Goal: Check status: Check status

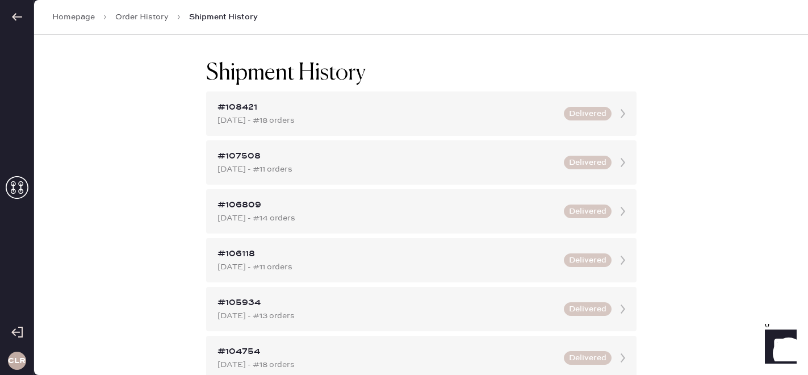
click at [21, 184] on icon at bounding box center [17, 187] width 23 height 23
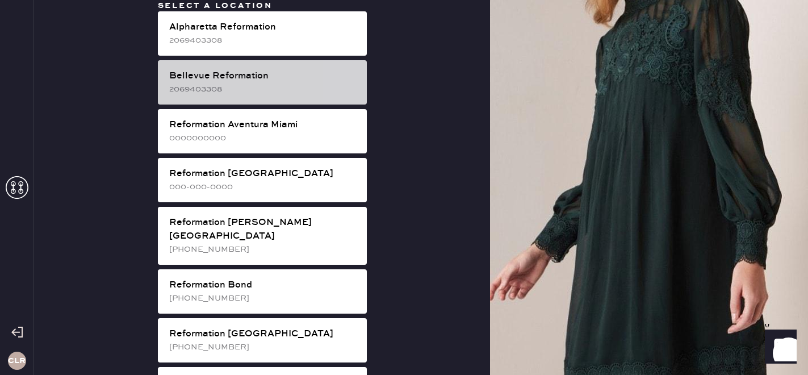
click at [290, 74] on div "Bellevue Reformation" at bounding box center [263, 76] width 189 height 14
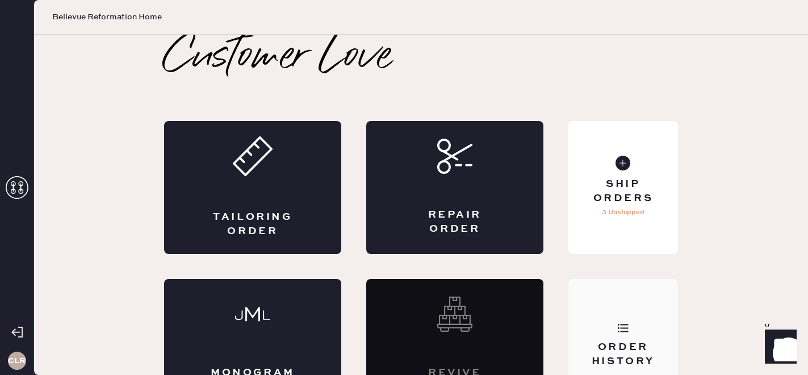
click at [597, 295] on div "Order History" at bounding box center [624, 345] width 110 height 133
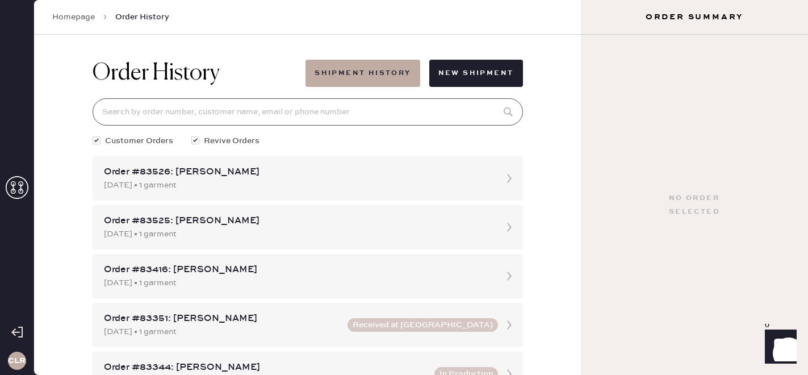
click at [240, 118] on input at bounding box center [308, 111] width 431 height 27
paste input "[EMAIL_ADDRESS][DOMAIN_NAME]"
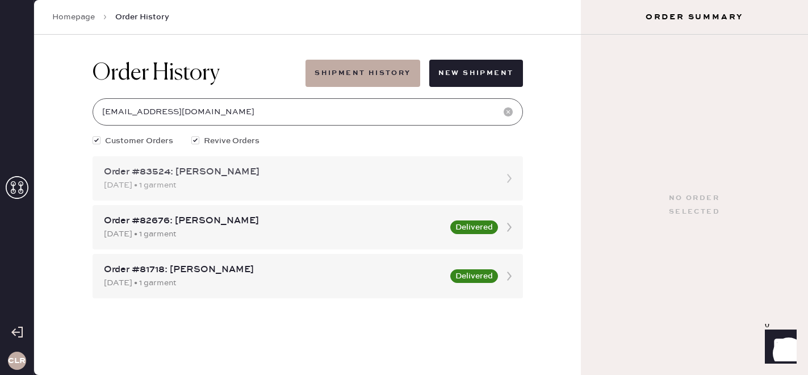
type input "[EMAIL_ADDRESS][DOMAIN_NAME]"
click at [248, 193] on div "Order #83524: [PERSON_NAME] [DATE] • 1 garment" at bounding box center [308, 178] width 431 height 44
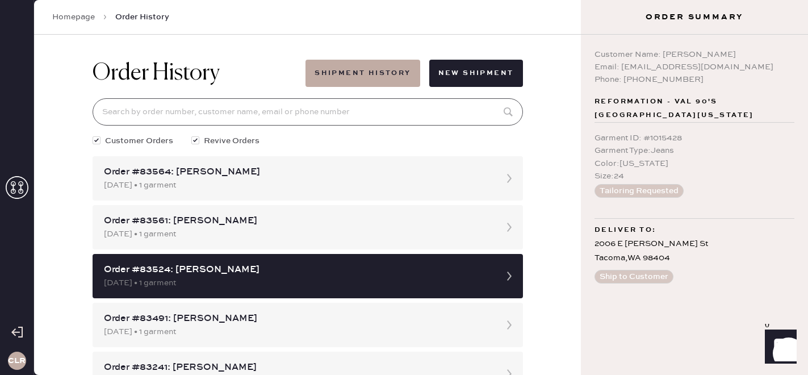
click at [231, 115] on input at bounding box center [308, 111] width 431 height 27
click at [68, 148] on div "Order History Shipment History New Shipment Customer Orders Revive Orders Order…" at bounding box center [307, 205] width 547 height 340
click at [181, 110] on input at bounding box center [308, 111] width 431 height 27
paste input "[EMAIL_ADDRESS][DOMAIN_NAME]"
click at [229, 115] on input "[EMAIL_ADDRESS][DOMAIN_NAME]" at bounding box center [308, 111] width 431 height 27
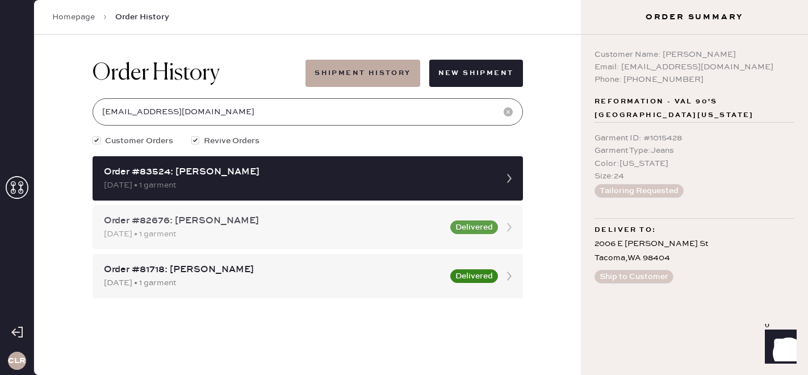
type input "[EMAIL_ADDRESS][DOMAIN_NAME]"
click at [271, 231] on div "[DATE] • 1 garment" at bounding box center [274, 234] width 340 height 12
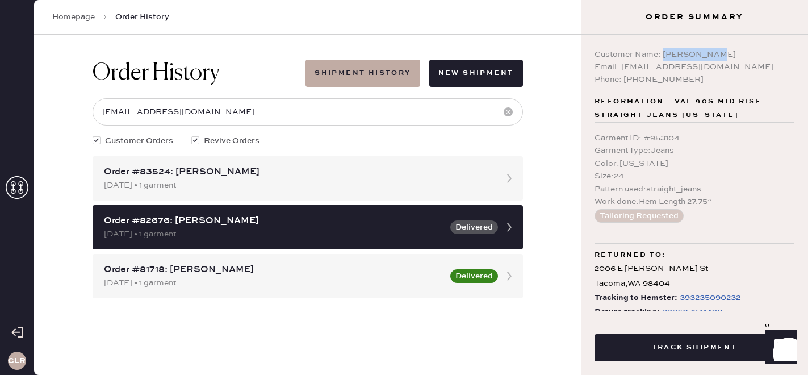
copy div "[PERSON_NAME]"
drag, startPoint x: 664, startPoint y: 55, endPoint x: 736, endPoint y: 54, distance: 72.1
click at [736, 54] on div "Customer Name: [PERSON_NAME]" at bounding box center [695, 54] width 200 height 12
copy div "[EMAIL_ADDRESS][DOMAIN_NAME]"
drag, startPoint x: 620, startPoint y: 69, endPoint x: 749, endPoint y: 64, distance: 129.1
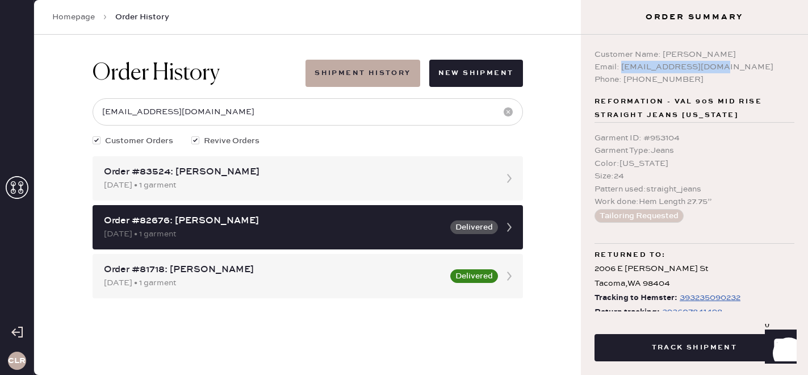
click at [749, 64] on div "Email: [EMAIL_ADDRESS][DOMAIN_NAME]" at bounding box center [695, 67] width 200 height 12
click at [627, 70] on div "Email: [EMAIL_ADDRESS][DOMAIN_NAME]" at bounding box center [695, 67] width 200 height 12
drag, startPoint x: 621, startPoint y: 68, endPoint x: 794, endPoint y: 68, distance: 173.3
click at [794, 68] on div "Email: [EMAIL_ADDRESS][DOMAIN_NAME]" at bounding box center [695, 67] width 200 height 12
copy div "[EMAIL_ADDRESS][DOMAIN_NAME]"
